Goal: Task Accomplishment & Management: Use online tool/utility

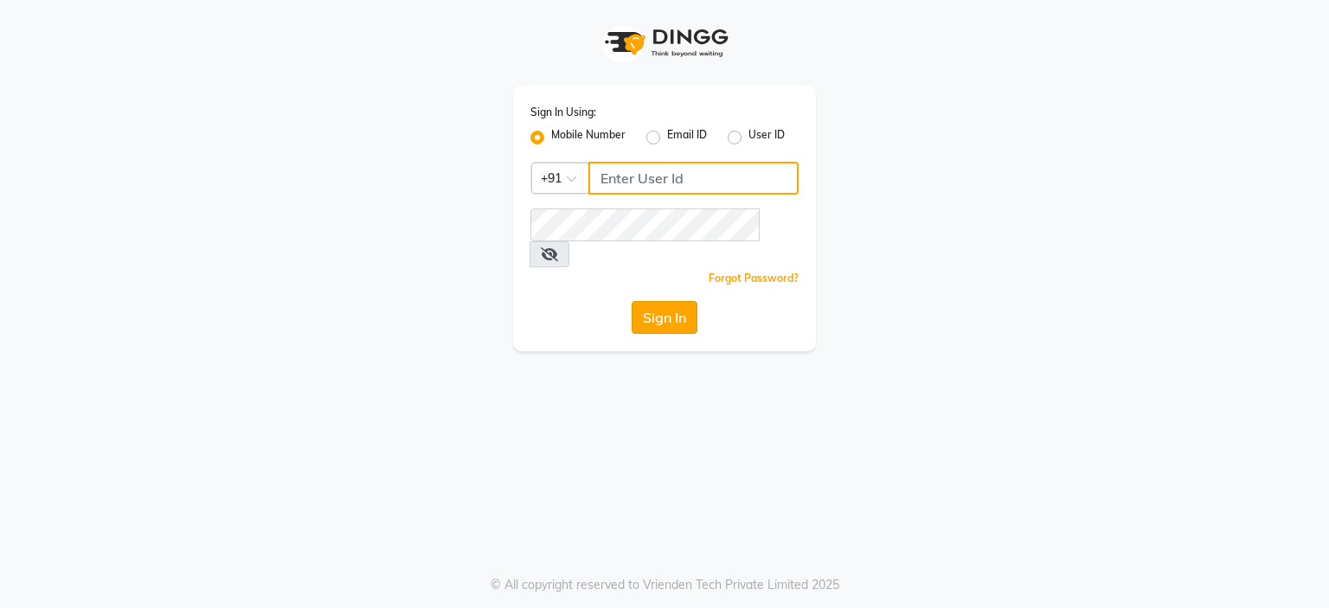
type input "9766533306"
click at [650, 301] on button "Sign In" at bounding box center [665, 317] width 66 height 33
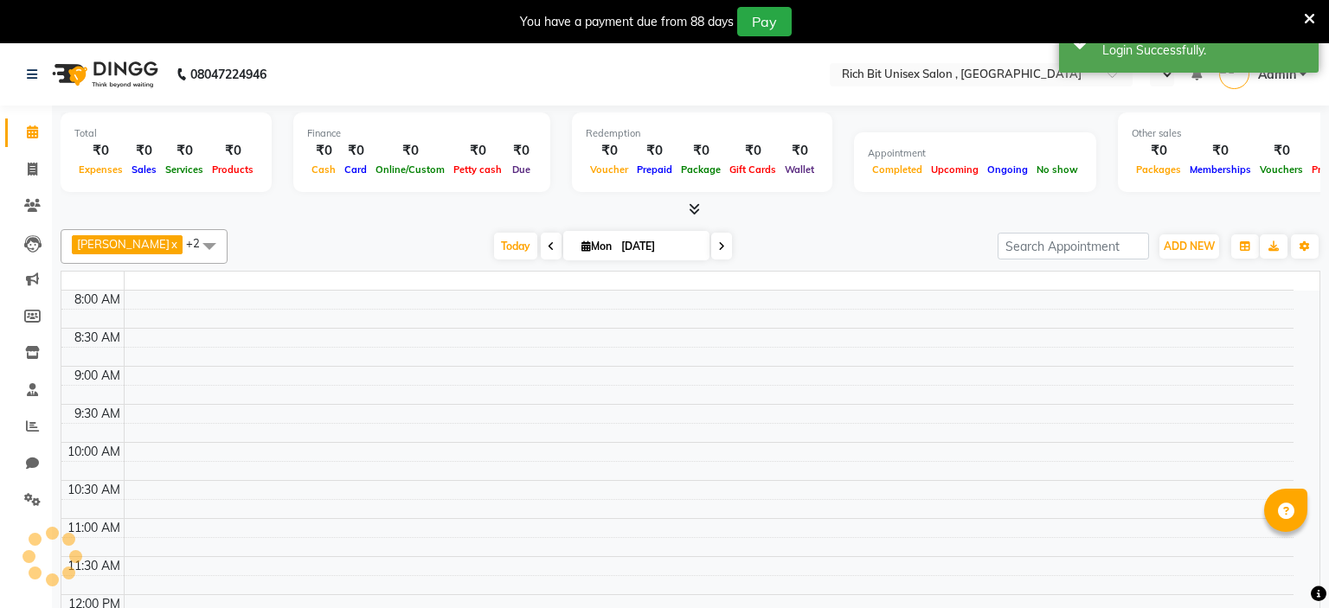
select select "en"
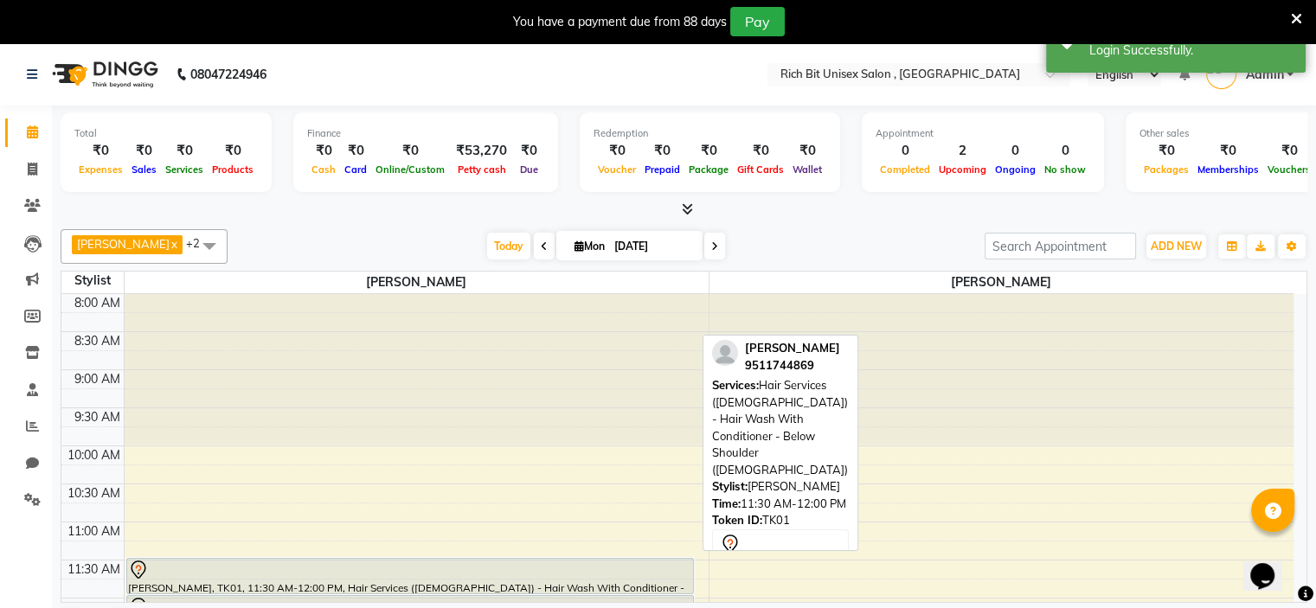
click at [187, 570] on div at bounding box center [410, 570] width 564 height 21
select select "7"
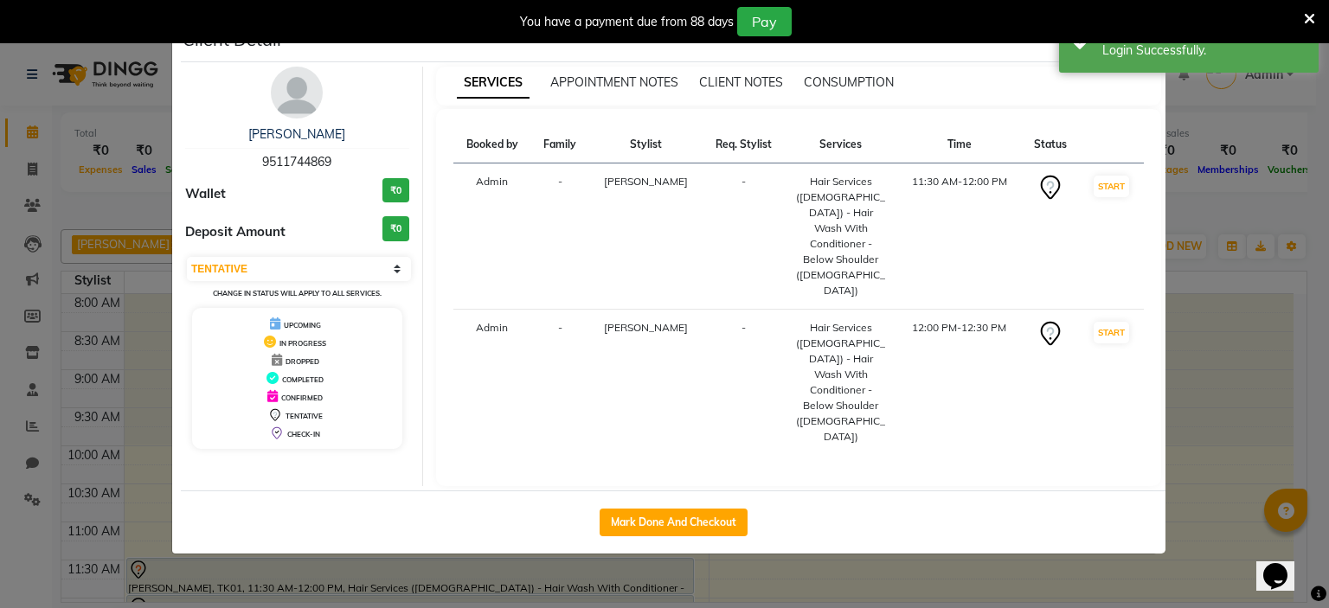
click at [678, 491] on div "Mark Done And Checkout" at bounding box center [673, 522] width 985 height 63
click at [688, 509] on button "Mark Done And Checkout" at bounding box center [674, 523] width 148 height 28
select select "7834"
select select "service"
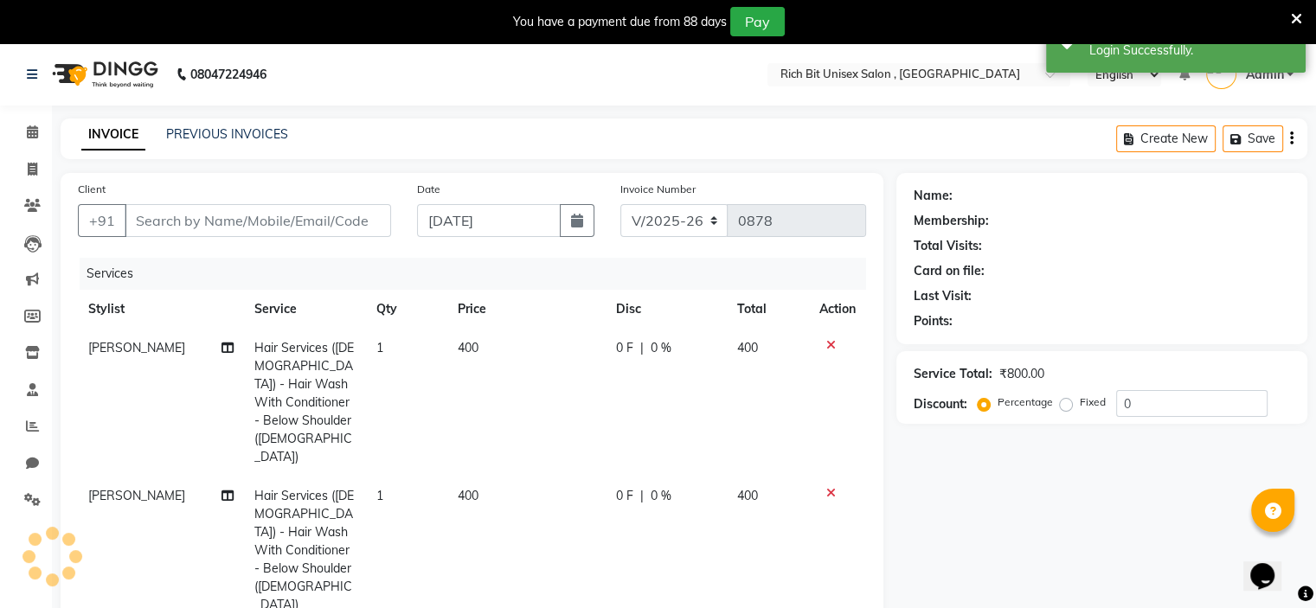
type input "9511744869"
select select "70823"
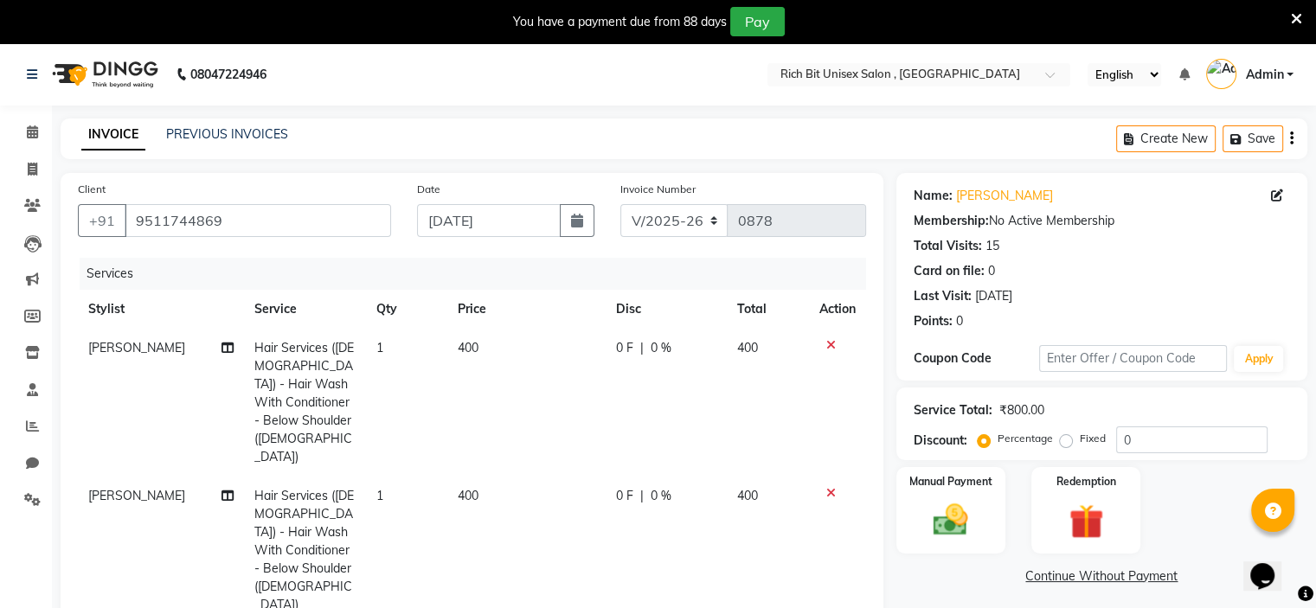
click at [497, 348] on td "400" at bounding box center [526, 403] width 158 height 148
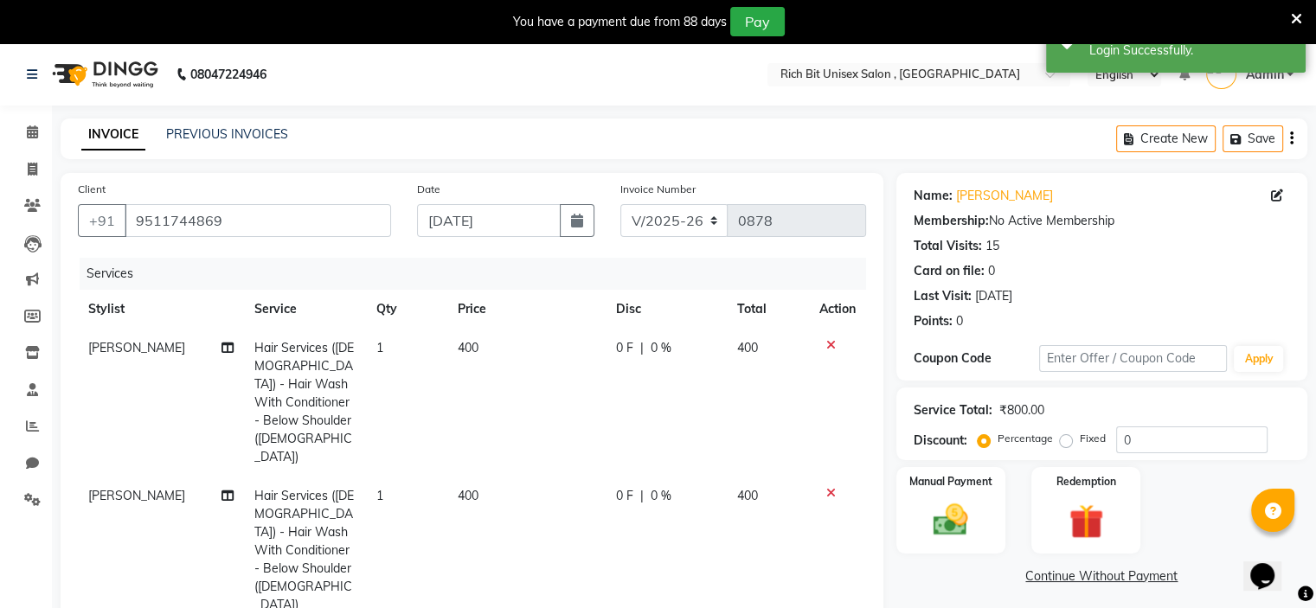
select select "70823"
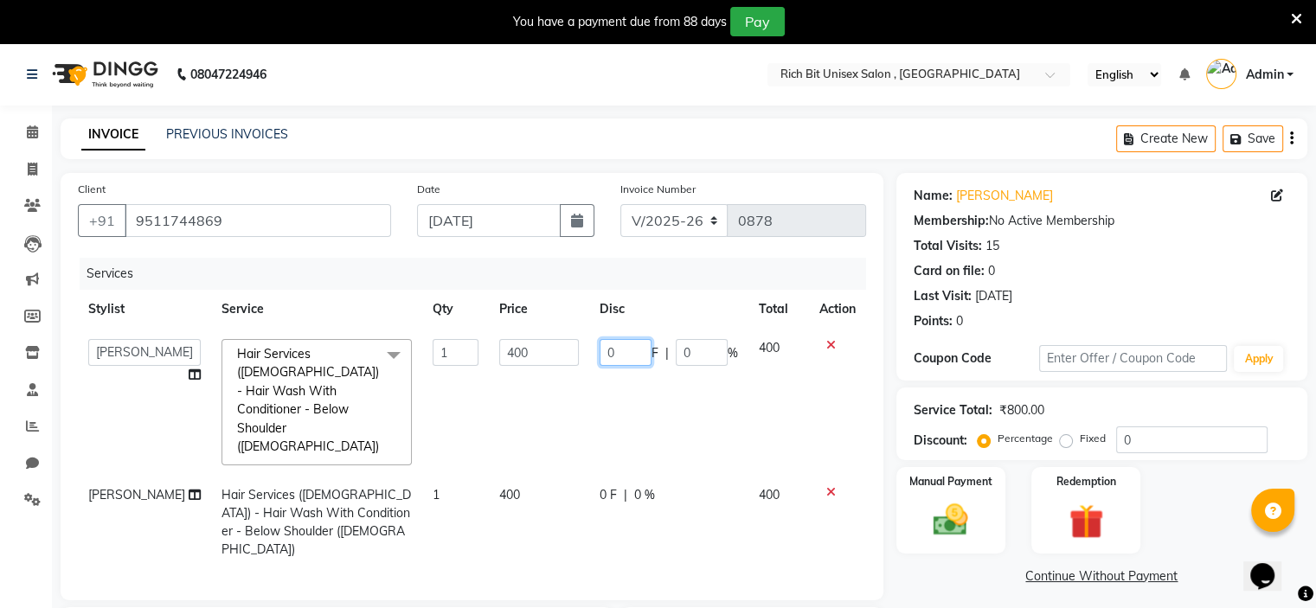
click at [620, 354] on input "0" at bounding box center [626, 352] width 52 height 27
type input "0150"
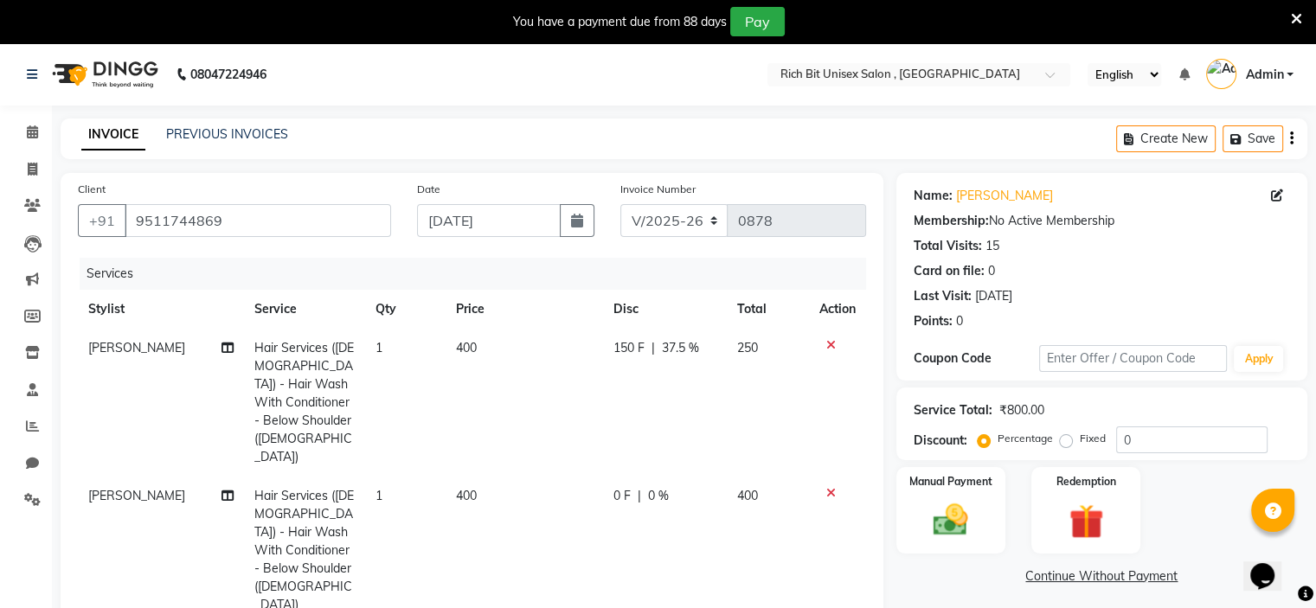
click at [610, 477] on td "0 F | 0 %" at bounding box center [665, 551] width 124 height 148
select select "70823"
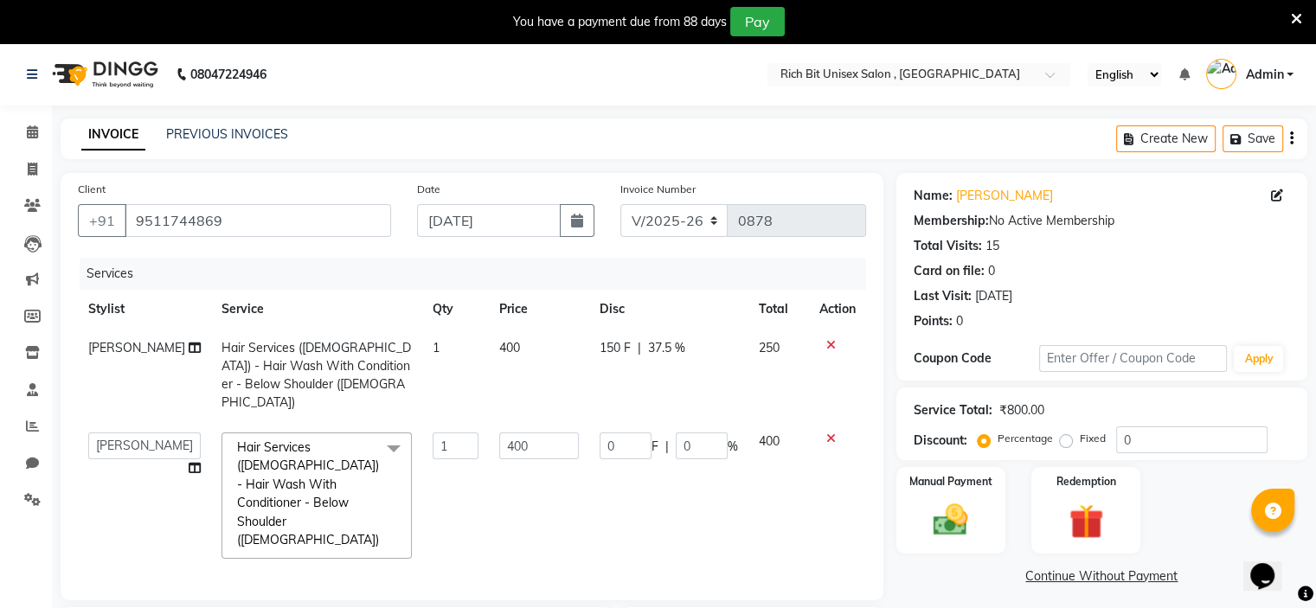
click at [610, 465] on td "0 F | 0 %" at bounding box center [668, 495] width 159 height 147
click at [619, 443] on td "0 F | 0 %" at bounding box center [668, 495] width 159 height 147
click at [652, 438] on span "F" at bounding box center [655, 447] width 7 height 18
click at [623, 433] on input "0" at bounding box center [626, 446] width 52 height 27
type input "0150"
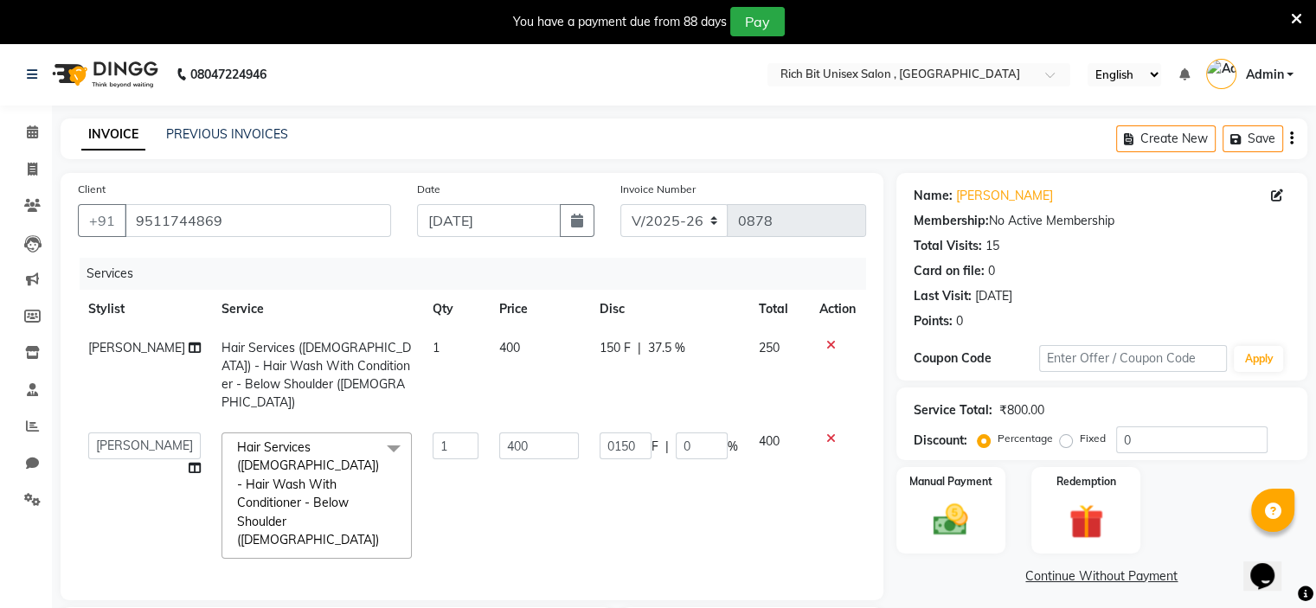
click at [692, 468] on td "0150 F | 0 %" at bounding box center [668, 495] width 159 height 147
select select "70823"
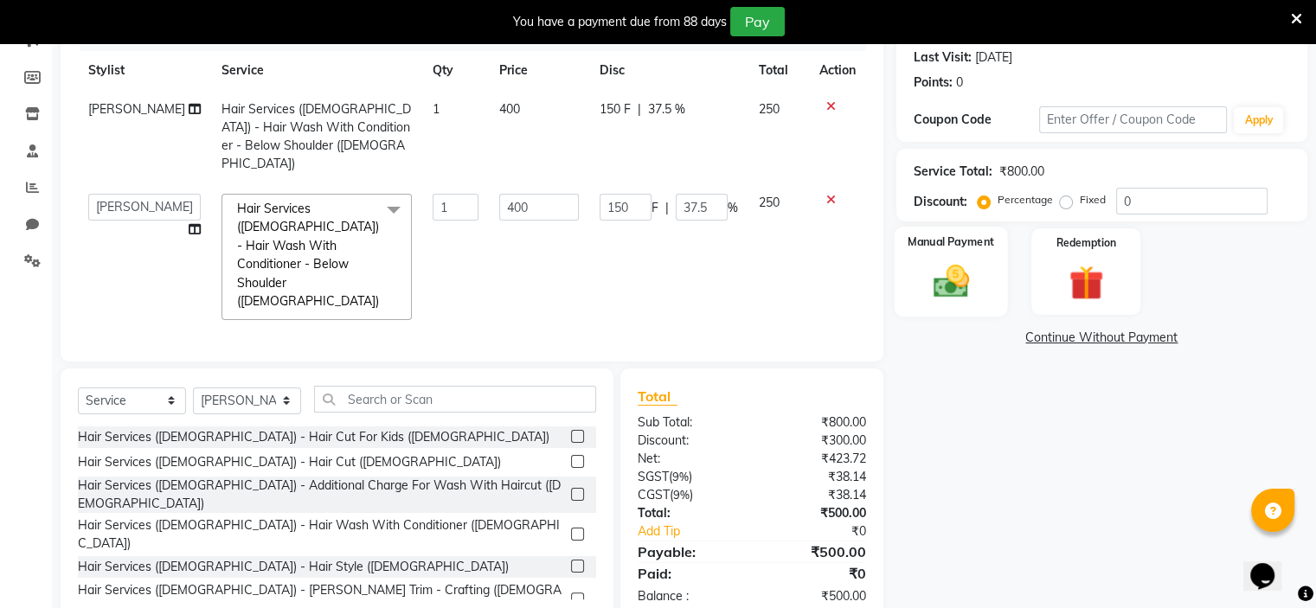
click at [952, 286] on img at bounding box center [950, 282] width 58 height 42
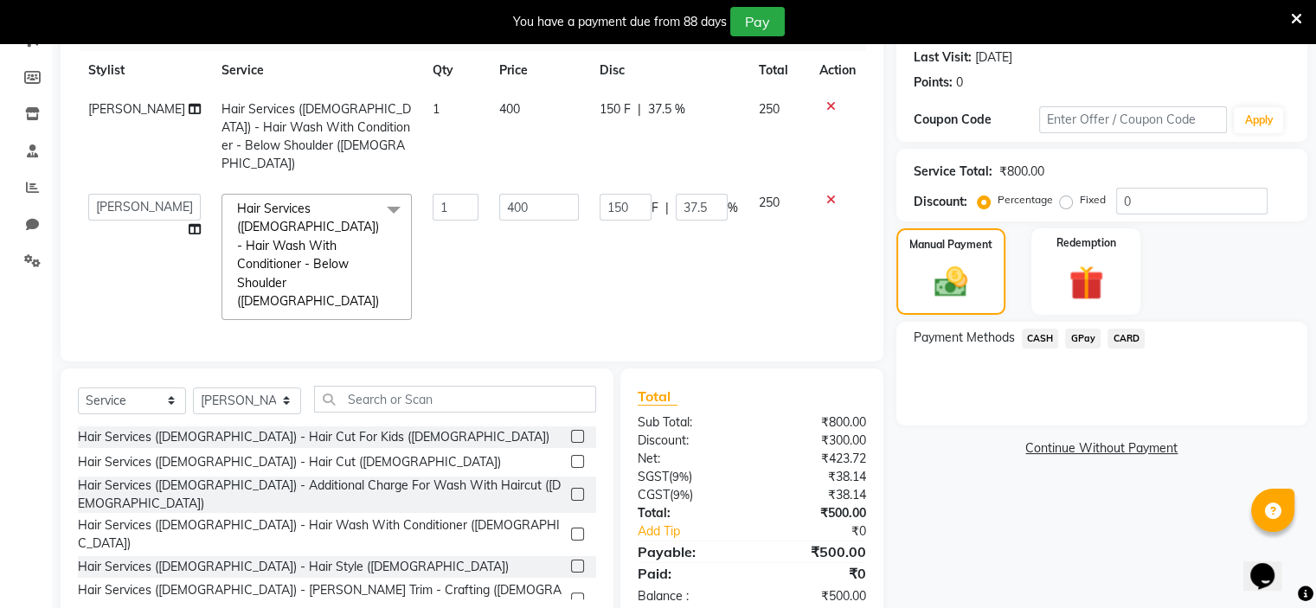
click at [1090, 343] on span "GPay" at bounding box center [1082, 339] width 35 height 20
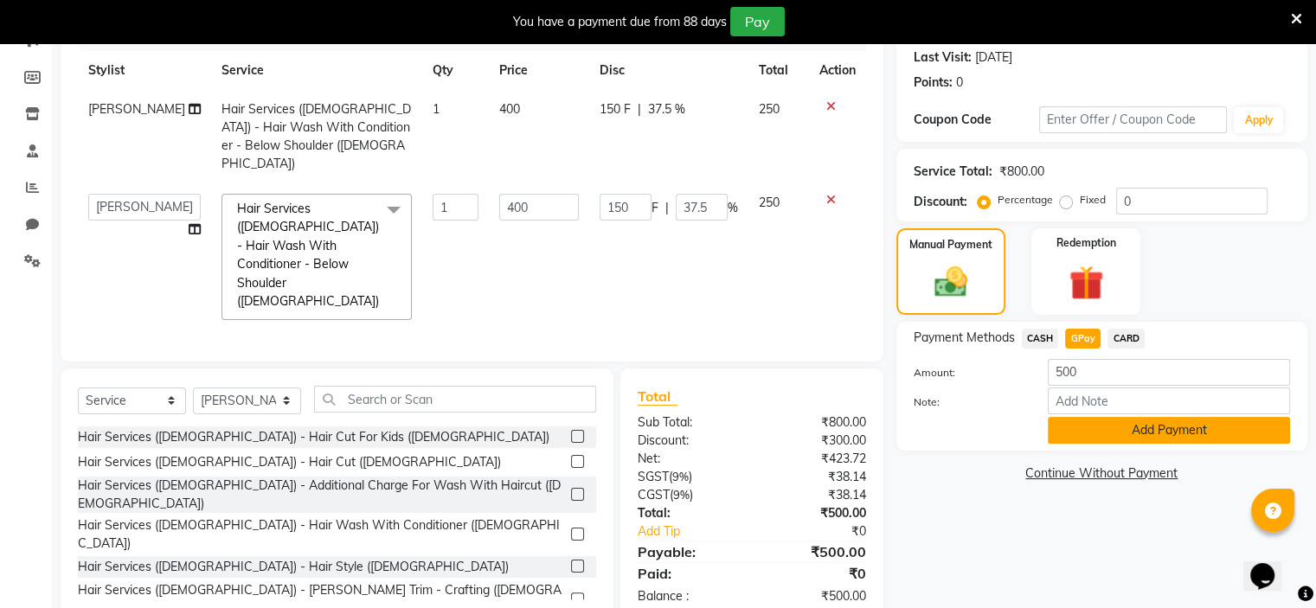
click at [1151, 432] on button "Add Payment" at bounding box center [1169, 430] width 242 height 27
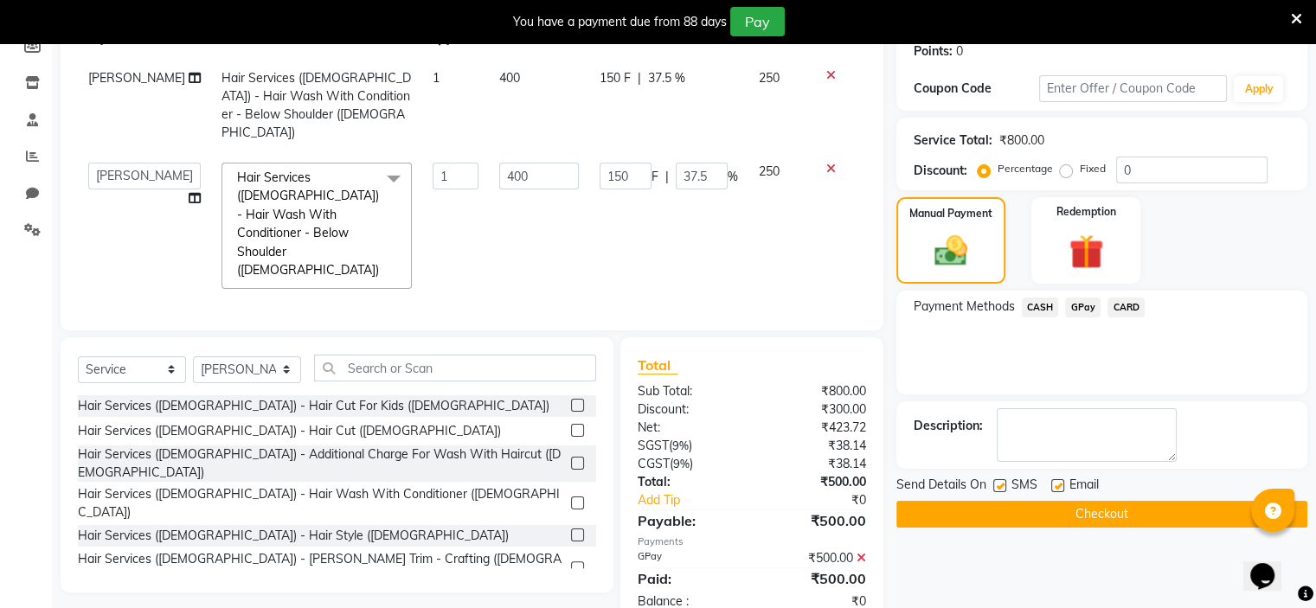
scroll to position [273, 0]
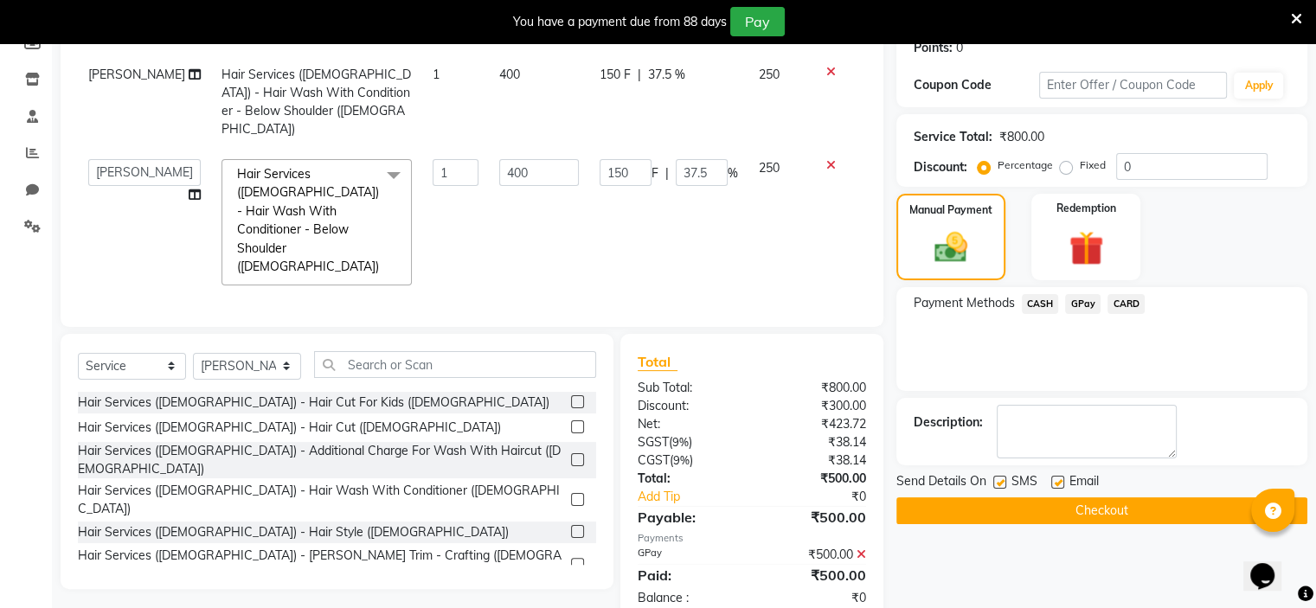
click at [1146, 500] on button "Checkout" at bounding box center [1101, 511] width 411 height 27
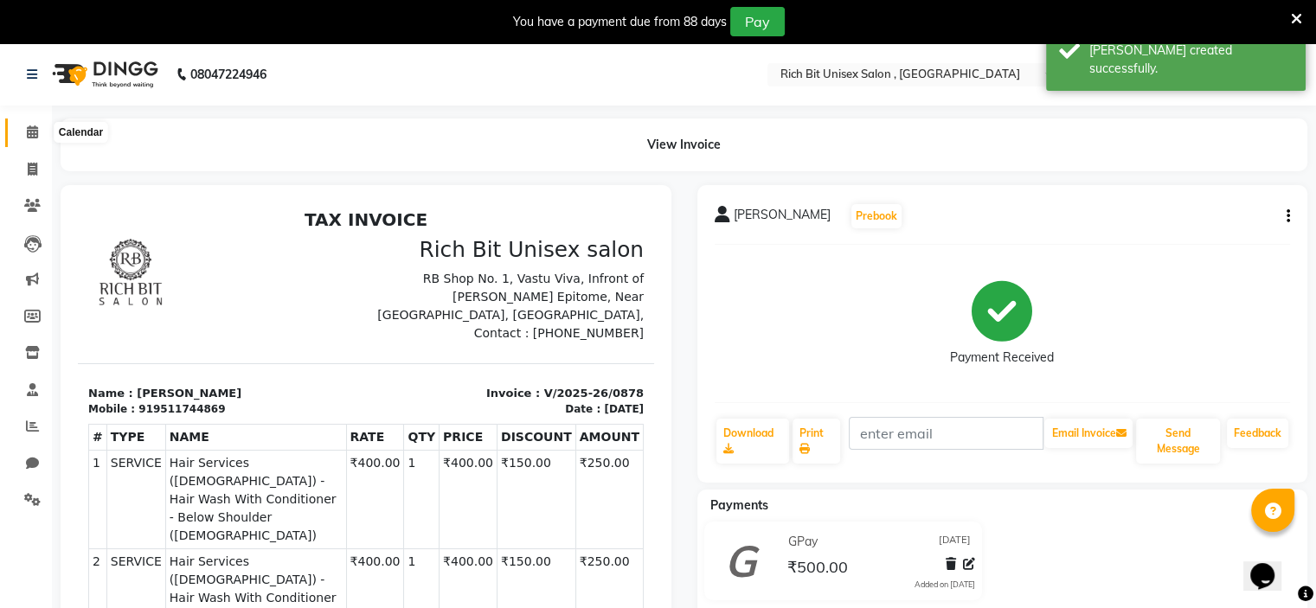
click at [35, 138] on icon at bounding box center [32, 131] width 11 height 13
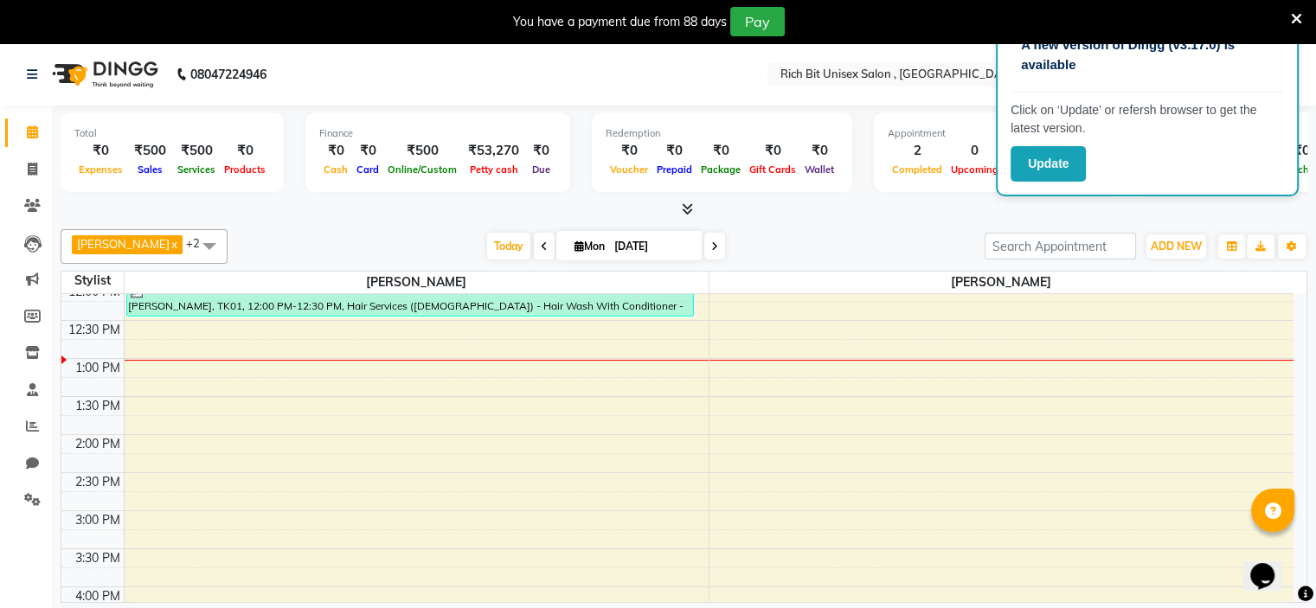
scroll to position [234, 0]
